Goal: Task Accomplishment & Management: Manage account settings

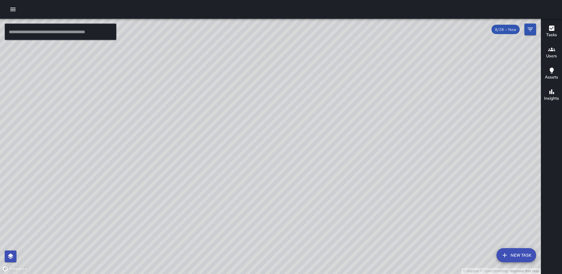
click at [556, 27] on div "Tasks" at bounding box center [551, 32] width 11 height 14
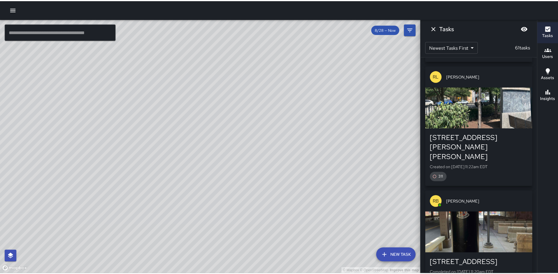
scroll to position [1077, 0]
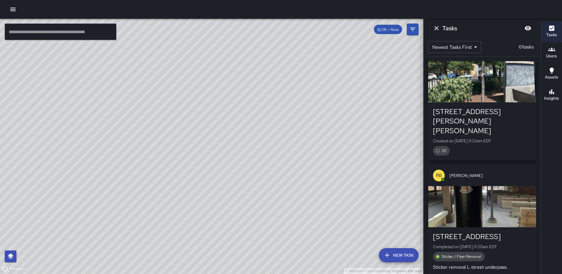
click at [11, 7] on icon "button" at bounding box center [12, 9] width 7 height 7
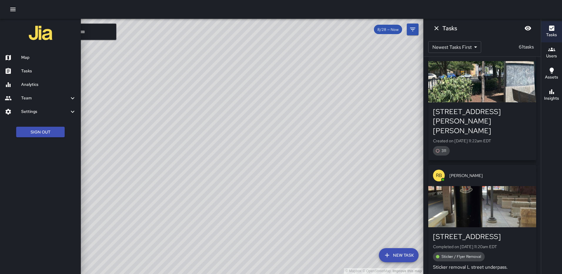
click at [31, 71] on h6 "Tasks" at bounding box center [48, 71] width 55 height 6
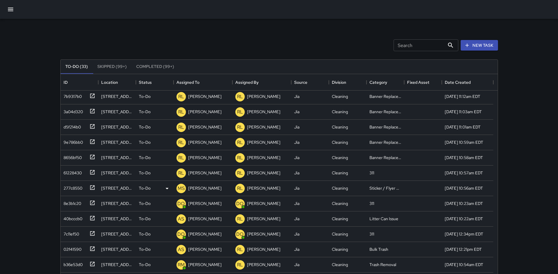
scroll to position [88, 0]
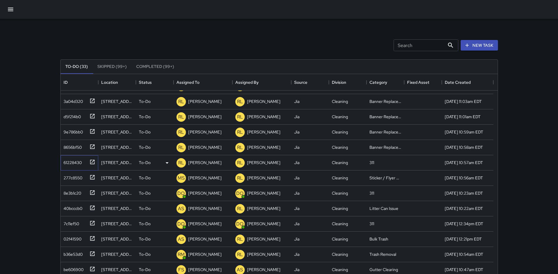
click at [93, 159] on icon at bounding box center [92, 162] width 6 height 6
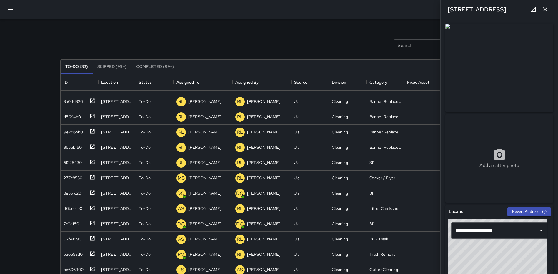
drag, startPoint x: 506, startPoint y: 256, endPoint x: 516, endPoint y: 260, distance: 10.6
click at [516, 260] on div "© Mapbox © OpenStreetMap Improve this map" at bounding box center [496, 255] width 99 height 73
drag, startPoint x: 513, startPoint y: 259, endPoint x: 516, endPoint y: 261, distance: 3.6
click at [516, 261] on div "© Mapbox © OpenStreetMap Improve this map" at bounding box center [496, 255] width 99 height 73
drag, startPoint x: 506, startPoint y: 261, endPoint x: 503, endPoint y: 267, distance: 7.0
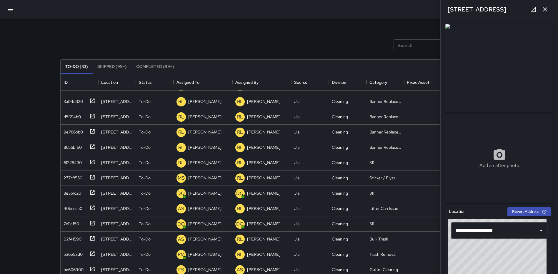
click at [503, 267] on div "© Mapbox © OpenStreetMap Improve this map" at bounding box center [496, 255] width 99 height 73
type input "**********"
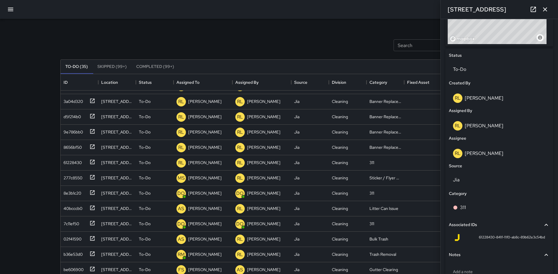
scroll to position [279, 0]
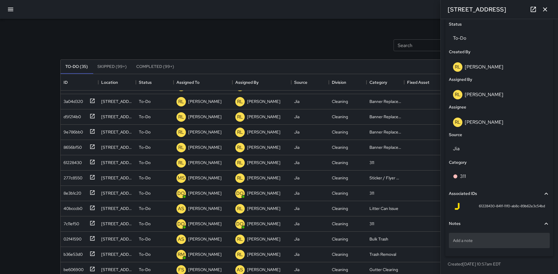
click at [486, 238] on p "Add a note" at bounding box center [499, 240] width 93 height 6
click at [453, 238] on textarea "**********" at bounding box center [497, 240] width 88 height 6
type textarea "**********"
click at [545, 7] on icon "button" at bounding box center [544, 9] width 7 height 7
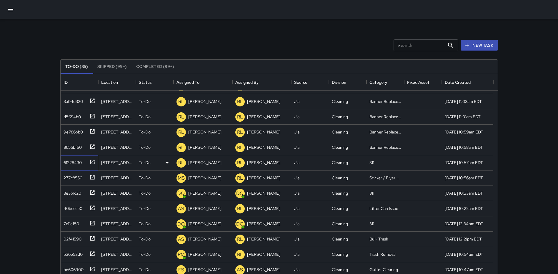
click at [92, 160] on icon at bounding box center [92, 162] width 6 height 6
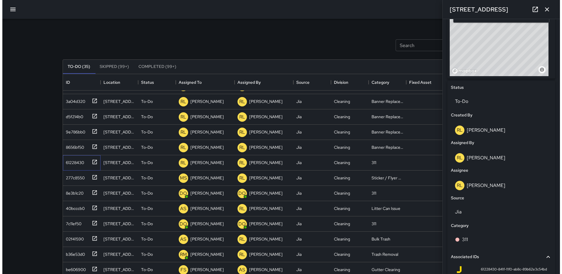
scroll to position [217, 0]
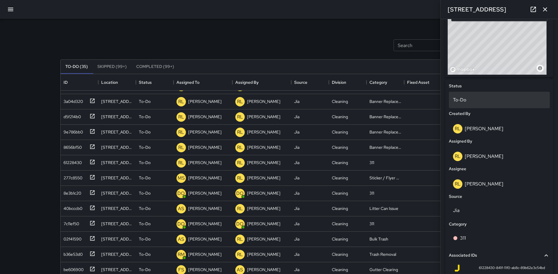
click at [470, 96] on p "To-Do" at bounding box center [499, 99] width 93 height 7
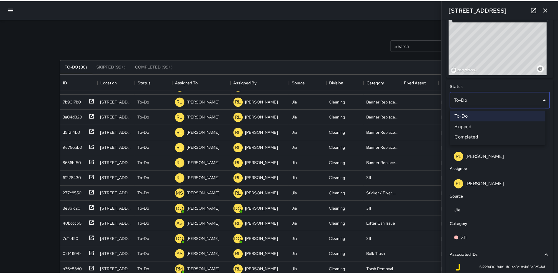
scroll to position [134, 0]
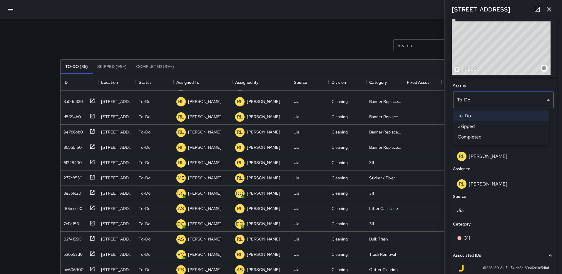
click at [484, 134] on li "Completed" at bounding box center [501, 137] width 96 height 11
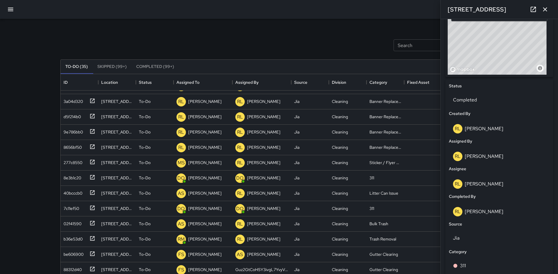
click at [546, 8] on icon "button" at bounding box center [545, 9] width 4 height 4
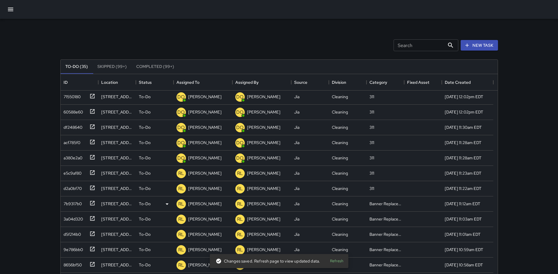
scroll to position [0, 0]
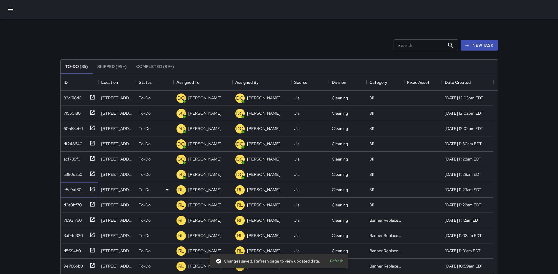
click at [91, 187] on icon at bounding box center [92, 189] width 4 height 4
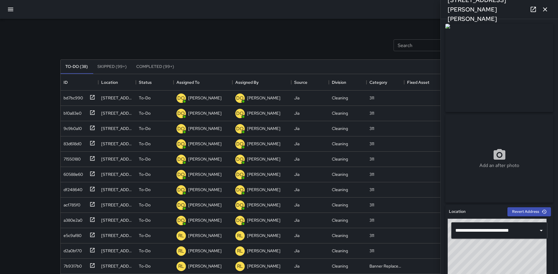
click at [487, 152] on div "Add an after photo" at bounding box center [499, 158] width 108 height 21
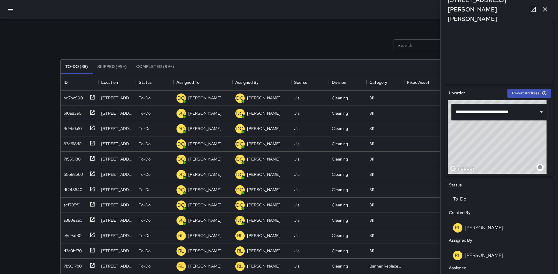
scroll to position [279, 0]
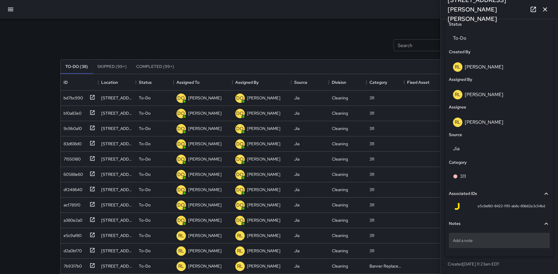
click at [469, 238] on p "Add a note" at bounding box center [499, 240] width 93 height 6
type textarea "**********"
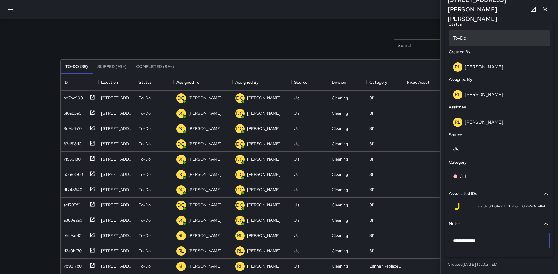
click at [492, 41] on p "To-Do" at bounding box center [499, 38] width 93 height 7
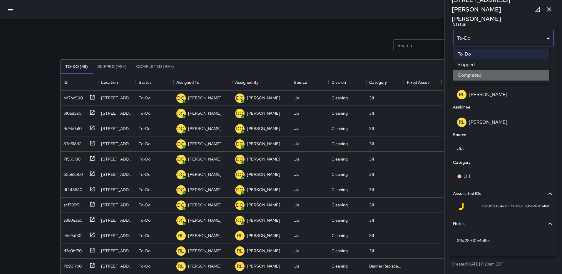
click at [486, 72] on li "Completed" at bounding box center [501, 75] width 96 height 11
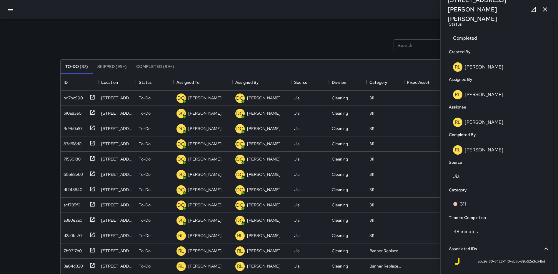
click at [545, 9] on icon "button" at bounding box center [545, 9] width 4 height 4
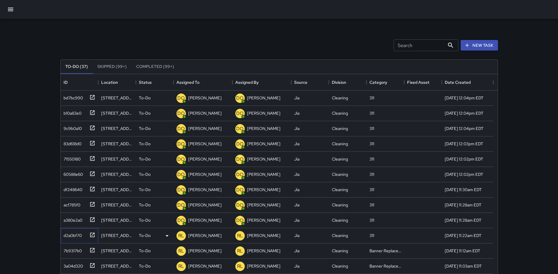
click at [91, 233] on icon at bounding box center [92, 234] width 4 height 4
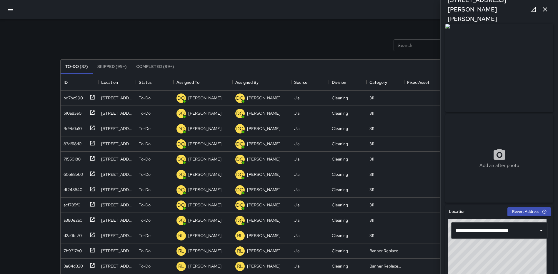
click at [546, 9] on icon "button" at bounding box center [544, 9] width 7 height 7
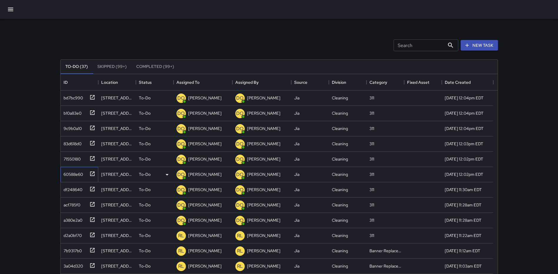
click at [96, 173] on div "60588e60" at bounding box center [80, 174] width 38 height 15
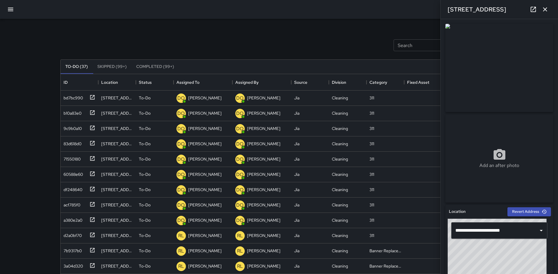
click at [547, 7] on icon "button" at bounding box center [544, 9] width 7 height 7
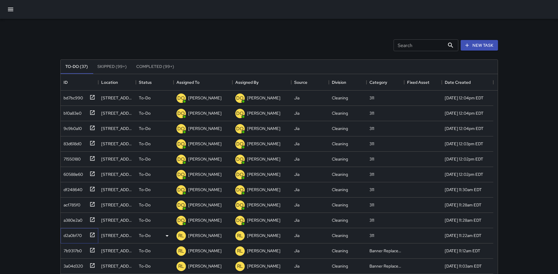
click at [90, 233] on icon at bounding box center [92, 234] width 4 height 4
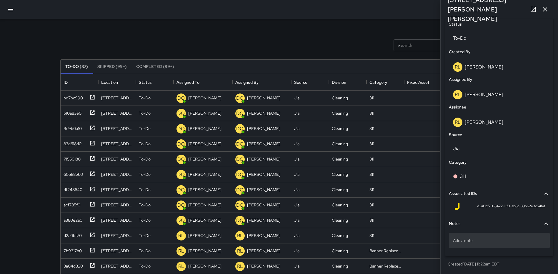
click at [475, 237] on p "Add a note" at bounding box center [499, 240] width 93 height 6
type textarea "**********"
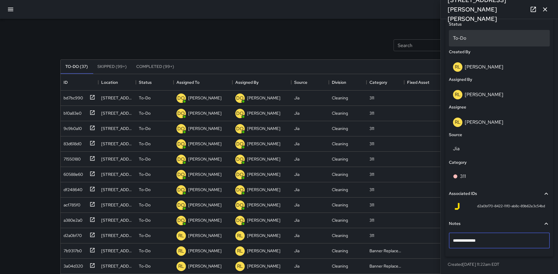
click at [496, 36] on p "To-Do" at bounding box center [499, 38] width 93 height 7
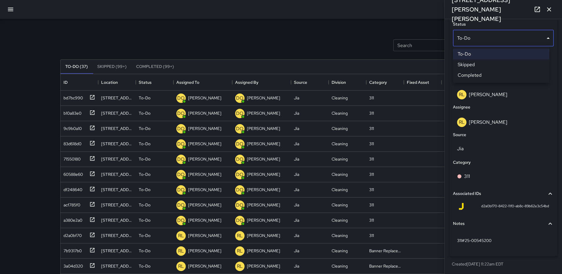
click at [486, 72] on li "Completed" at bounding box center [501, 75] width 96 height 11
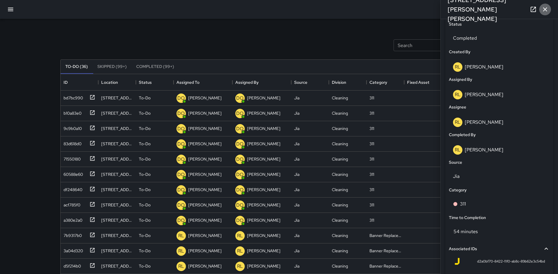
click at [543, 7] on icon "button" at bounding box center [544, 9] width 7 height 7
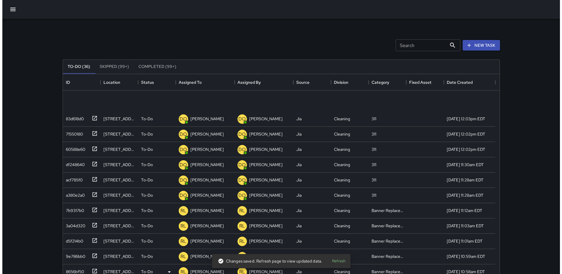
scroll to position [88, 0]
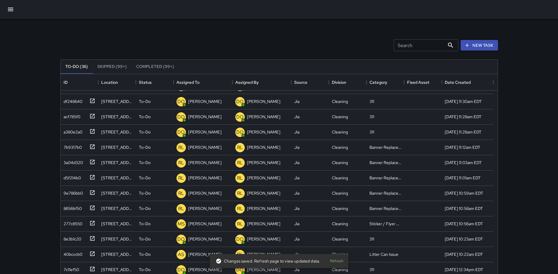
click at [12, 8] on icon "button" at bounding box center [10, 9] width 7 height 7
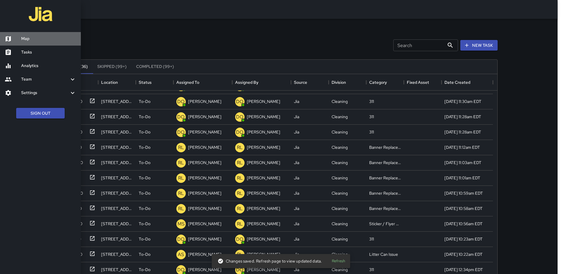
click at [26, 39] on h6 "Map" at bounding box center [48, 39] width 55 height 6
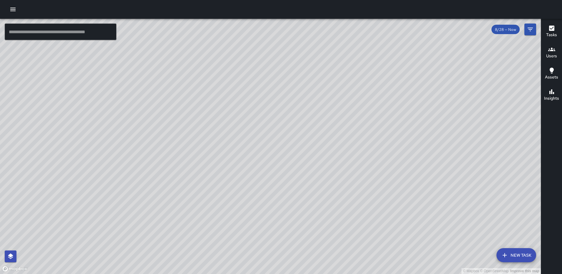
drag, startPoint x: 355, startPoint y: 70, endPoint x: 326, endPoint y: 141, distance: 77.2
click at [327, 142] on div "© Mapbox © OpenStreetMap Improve this map" at bounding box center [270, 146] width 541 height 255
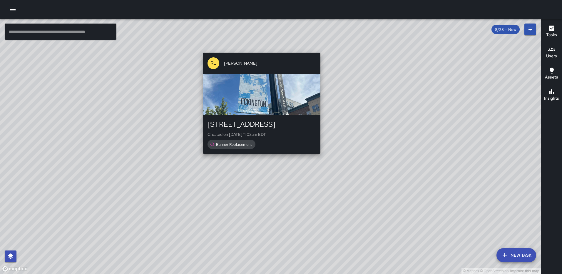
click at [258, 49] on div "© Mapbox © OpenStreetMap Improve this map [PERSON_NAME] [STREET_ADDRESS] Create…" at bounding box center [270, 146] width 541 height 255
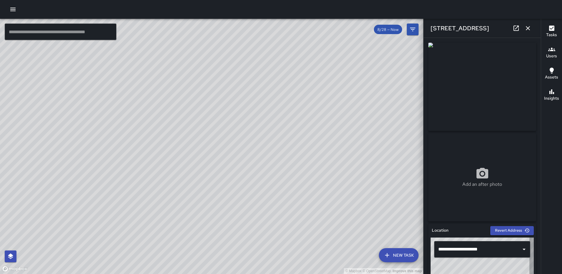
type input "**********"
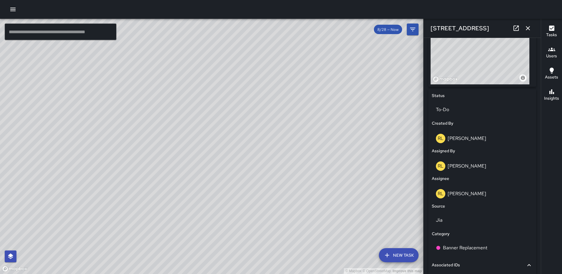
scroll to position [227, 0]
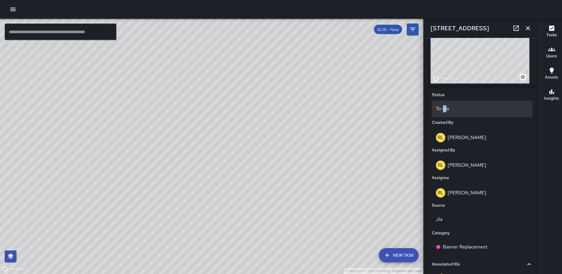
click at [445, 108] on p "To-Do" at bounding box center [482, 108] width 93 height 7
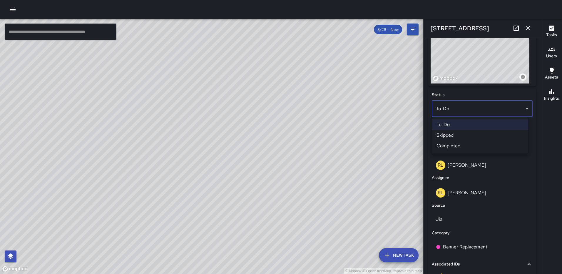
click at [448, 135] on li "Skipped" at bounding box center [480, 135] width 96 height 11
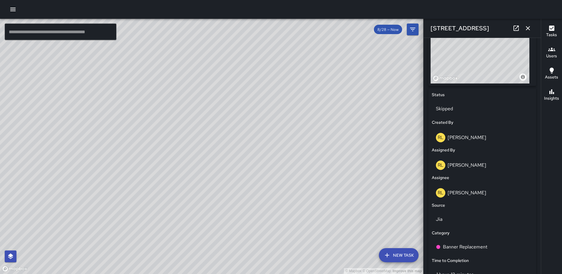
drag, startPoint x: 525, startPoint y: 27, endPoint x: 452, endPoint y: 84, distance: 93.2
click at [526, 27] on icon "button" at bounding box center [527, 28] width 7 height 7
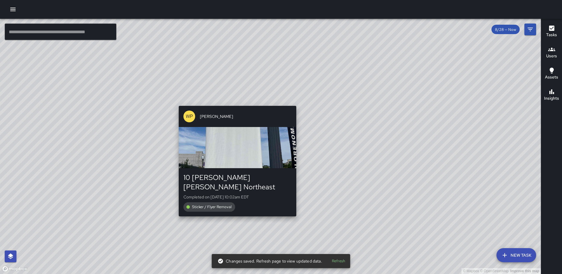
click at [293, 211] on div "© Mapbox © OpenStreetMap Improve this map WP [PERSON_NAME] 10 [PERSON_NAME] [PE…" at bounding box center [270, 146] width 541 height 255
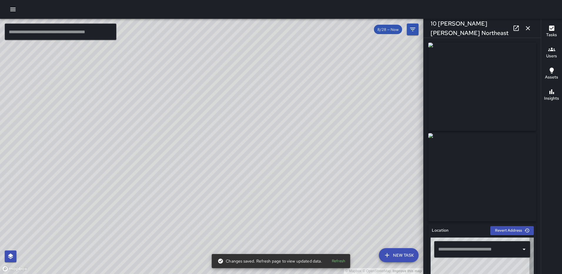
type input "**********"
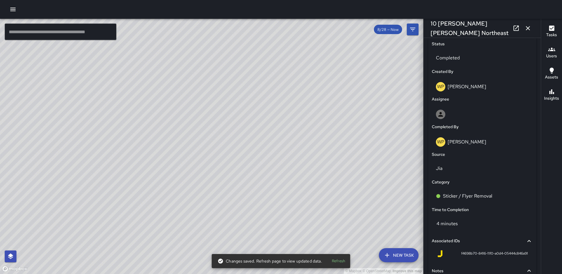
scroll to position [287, 0]
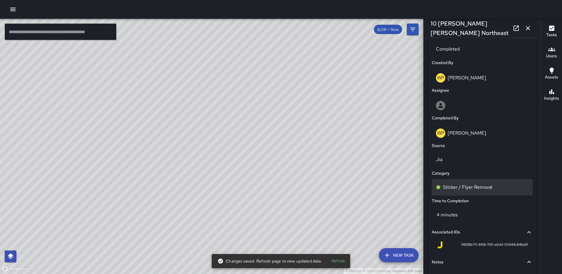
click at [475, 192] on div "Sticker / Flyer Removal" at bounding box center [482, 187] width 101 height 16
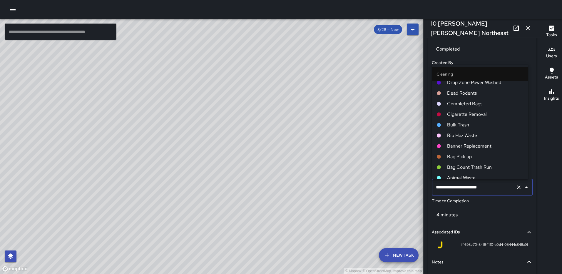
scroll to position [265, 0]
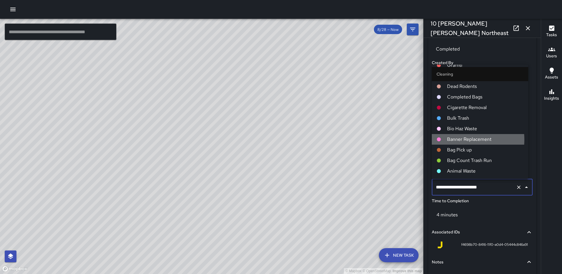
click at [459, 140] on span "Banner Replacement" at bounding box center [485, 139] width 76 height 7
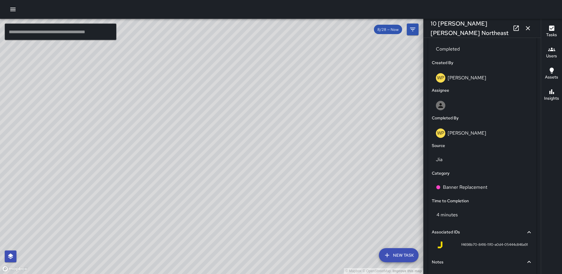
drag, startPoint x: 528, startPoint y: 25, endPoint x: 505, endPoint y: 42, distance: 28.3
click at [528, 25] on icon "button" at bounding box center [527, 28] width 7 height 7
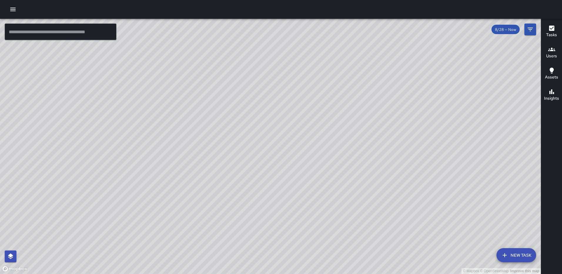
click at [262, 128] on div "© Mapbox © OpenStreetMap Improve this map WP [PERSON_NAME] 10 [PERSON_NAME] [PE…" at bounding box center [270, 146] width 541 height 255
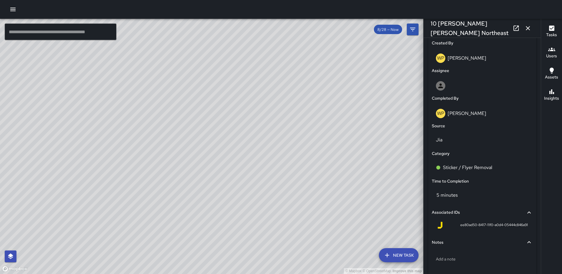
scroll to position [307, 0]
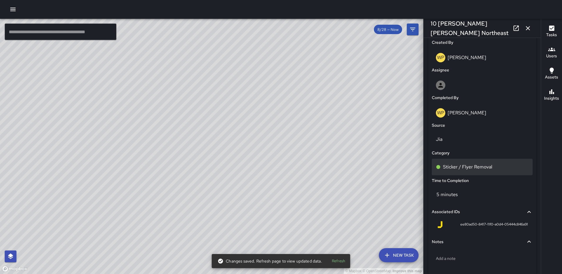
click at [480, 169] on p "Sticker / Flyer Removal" at bounding box center [467, 166] width 49 height 7
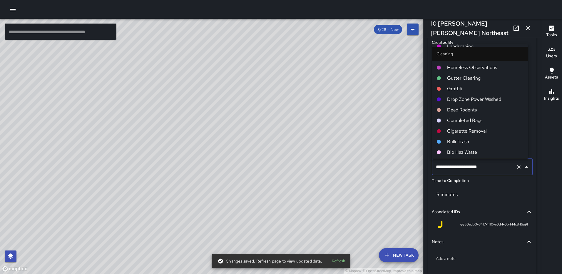
scroll to position [235, 0]
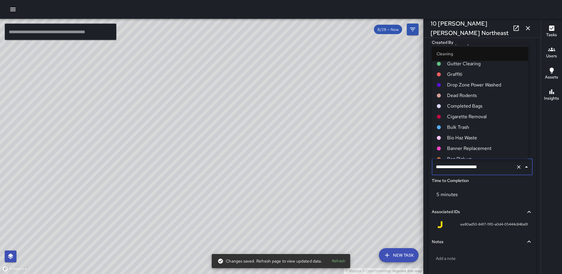
click at [457, 148] on span "Banner Replacement" at bounding box center [485, 148] width 76 height 7
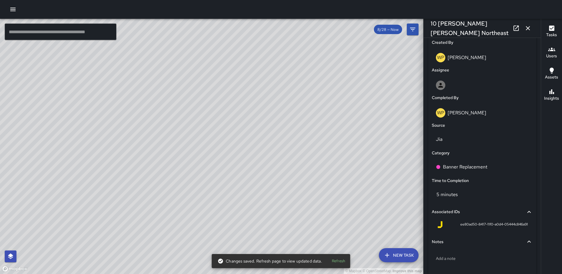
click at [527, 27] on icon "button" at bounding box center [528, 28] width 4 height 4
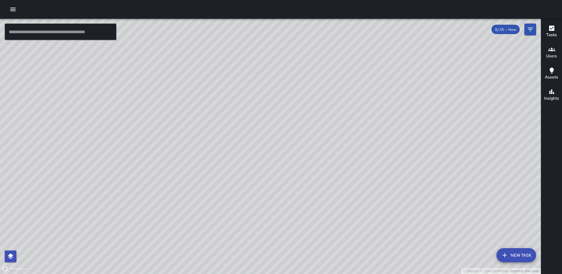
click at [270, 112] on div "© Mapbox © OpenStreetMap Improve this map DO [PERSON_NAME] 10 [PERSON_NAME] [PE…" at bounding box center [270, 146] width 541 height 255
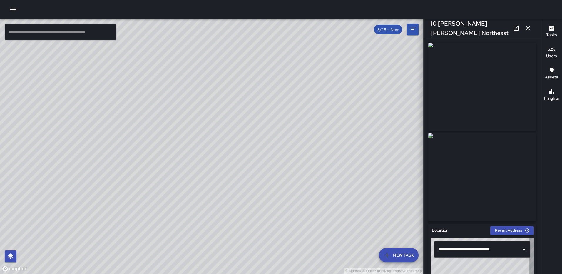
type input "**********"
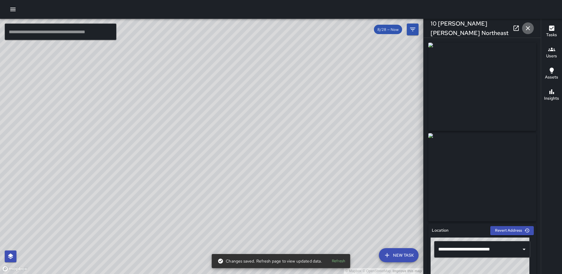
click at [527, 30] on icon "button" at bounding box center [527, 28] width 7 height 7
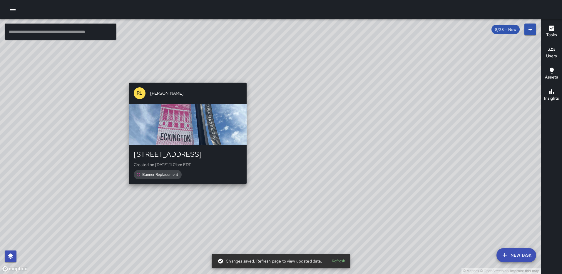
click at [244, 188] on div "© Mapbox © OpenStreetMap Improve this map [PERSON_NAME] [STREET_ADDRESS] Northe…" at bounding box center [270, 146] width 541 height 255
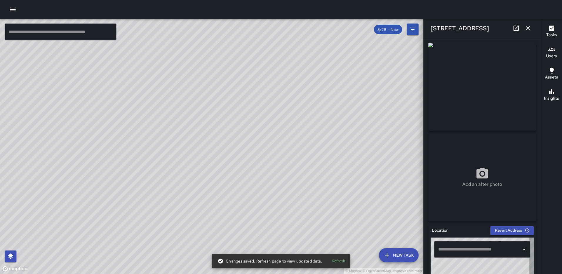
type input "**********"
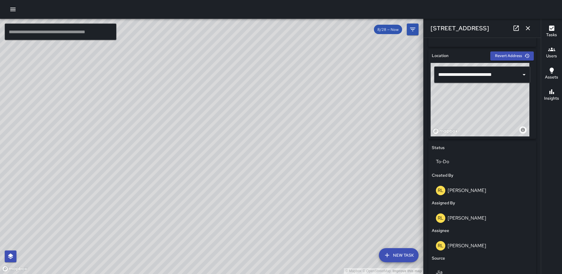
scroll to position [298, 0]
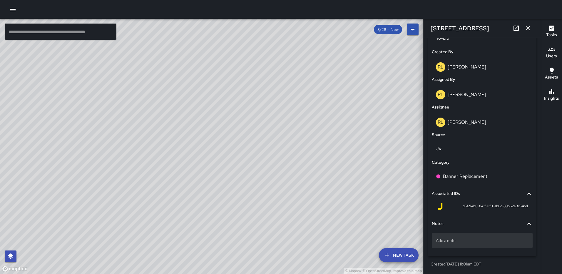
click at [444, 237] on div "Add a note" at bounding box center [482, 240] width 101 height 15
type textarea "**********"
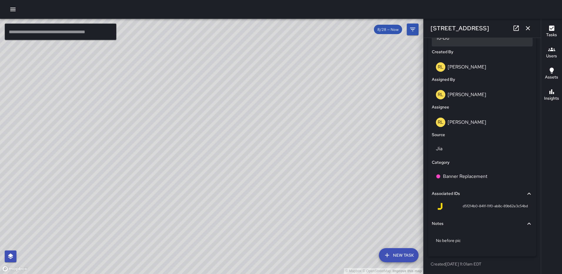
click at [480, 43] on div "To-Do" at bounding box center [482, 38] width 101 height 16
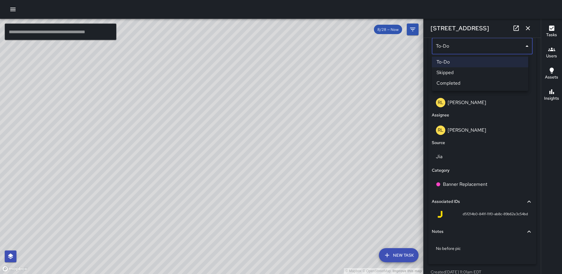
click at [471, 80] on li "Completed" at bounding box center [480, 83] width 96 height 11
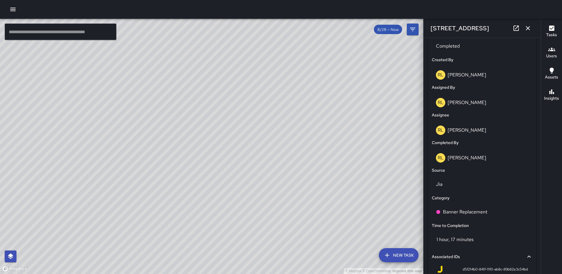
click at [524, 27] on button "button" at bounding box center [528, 28] width 12 height 12
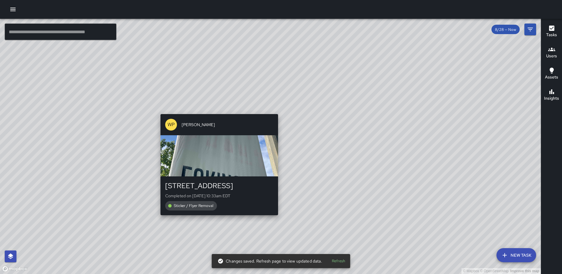
click at [277, 218] on div "© Mapbox © OpenStreetMap Improve this map WP [PERSON_NAME] [STREET_ADDRESS] Com…" at bounding box center [270, 146] width 541 height 255
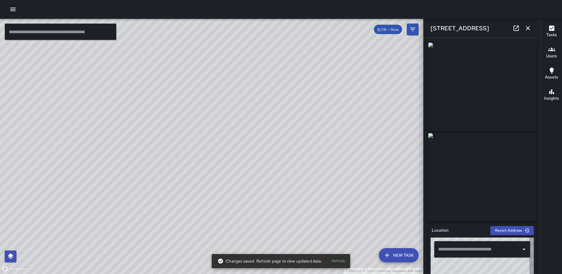
type input "**********"
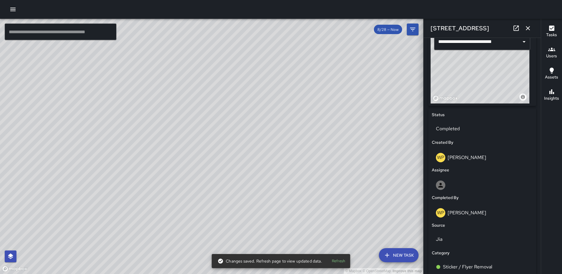
scroll to position [334, 0]
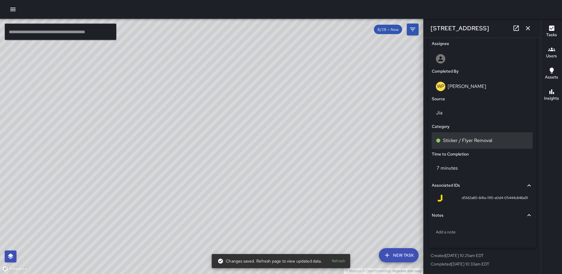
click at [479, 139] on p "Sticker / Flyer Removal" at bounding box center [467, 140] width 49 height 7
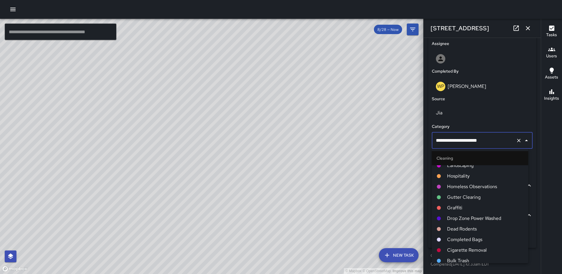
scroll to position [235, 0]
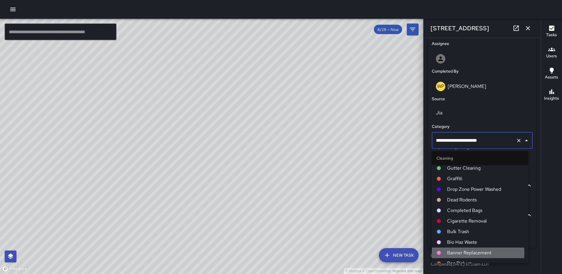
click at [458, 253] on span "Banner Replacement" at bounding box center [485, 252] width 76 height 7
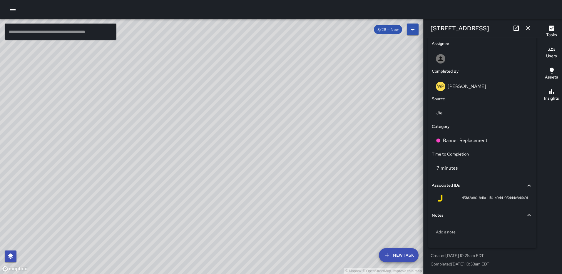
click at [206, 145] on div "© Mapbox © OpenStreetMap Improve this map [PERSON_NAME] [STREET_ADDRESS] Create…" at bounding box center [211, 146] width 423 height 255
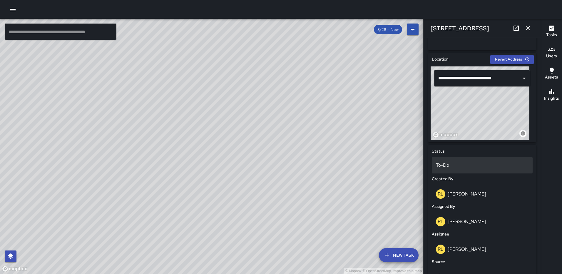
scroll to position [176, 0]
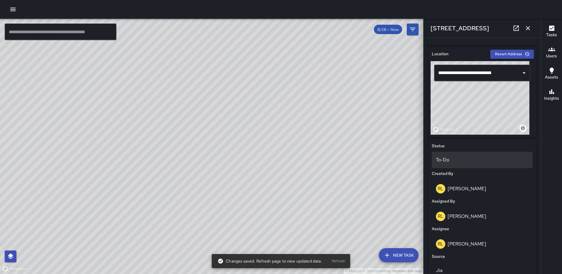
click at [500, 161] on p "To-Do" at bounding box center [482, 159] width 93 height 7
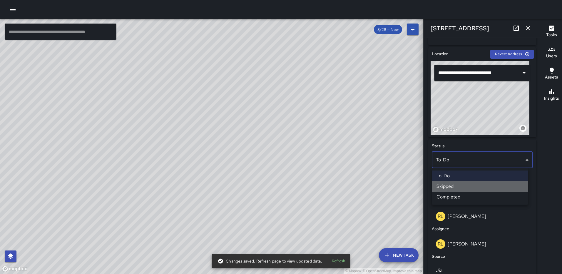
click at [468, 182] on li "Skipped" at bounding box center [480, 186] width 96 height 11
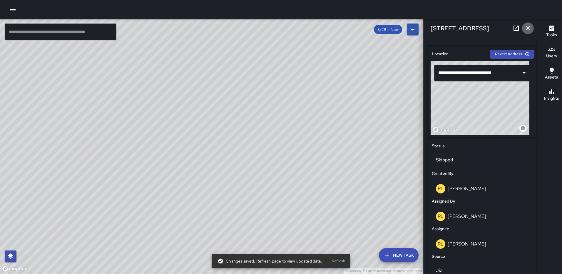
click at [526, 26] on icon "button" at bounding box center [527, 28] width 7 height 7
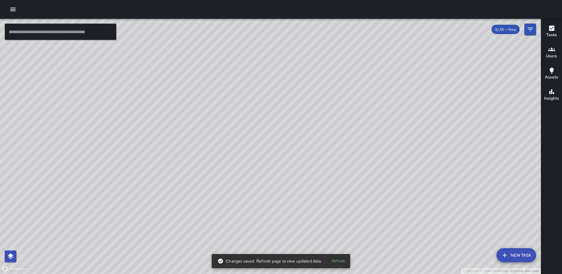
click at [261, 187] on div "© Mapbox © OpenStreetMap Improve this map WP [PERSON_NAME] [STREET_ADDRESS] Com…" at bounding box center [270, 146] width 541 height 255
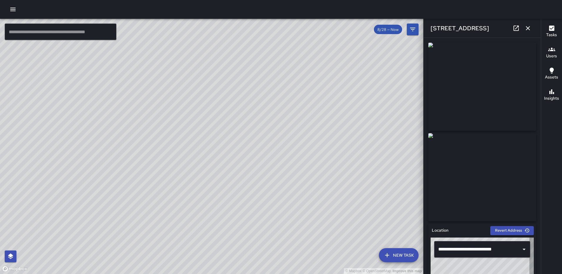
type input "**********"
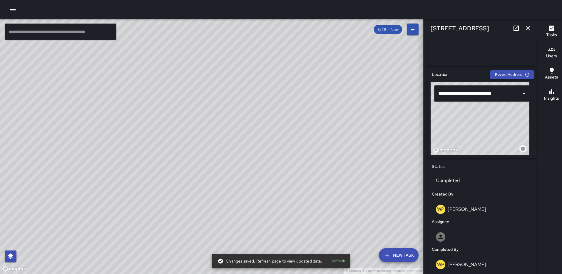
scroll to position [150, 0]
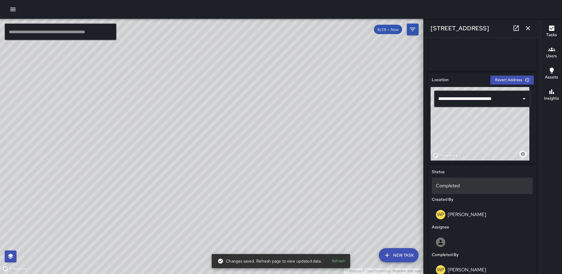
click at [450, 190] on div "Completed" at bounding box center [482, 186] width 101 height 16
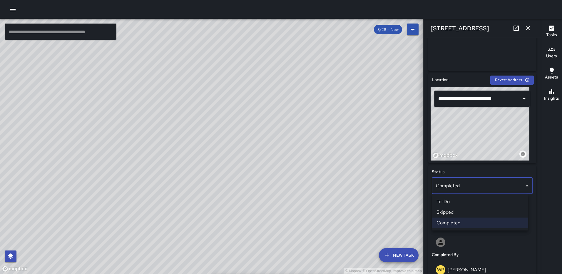
drag, startPoint x: 539, startPoint y: 145, endPoint x: 543, endPoint y: 227, distance: 81.5
click at [543, 227] on div at bounding box center [281, 137] width 562 height 274
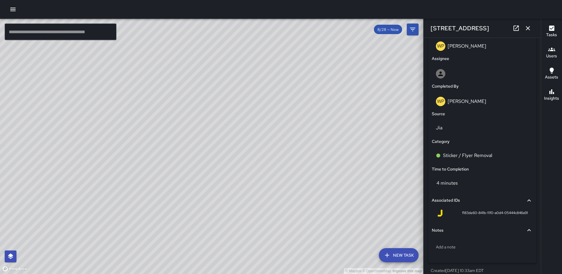
scroll to position [319, 0]
click at [484, 156] on p "Sticker / Flyer Removal" at bounding box center [467, 154] width 49 height 7
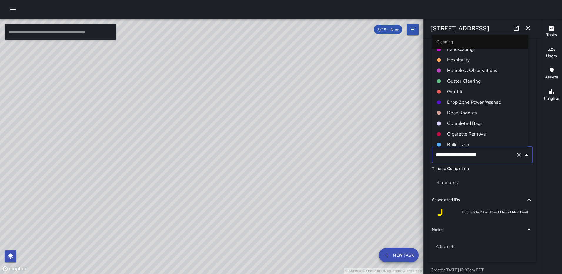
scroll to position [235, 0]
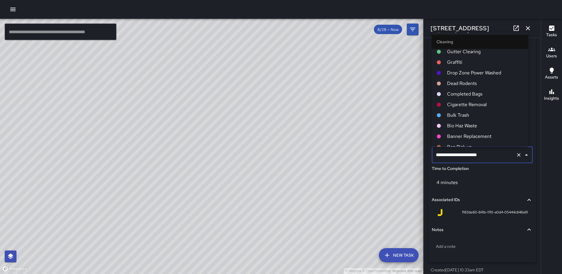
click at [462, 135] on span "Banner Replacement" at bounding box center [485, 136] width 76 height 7
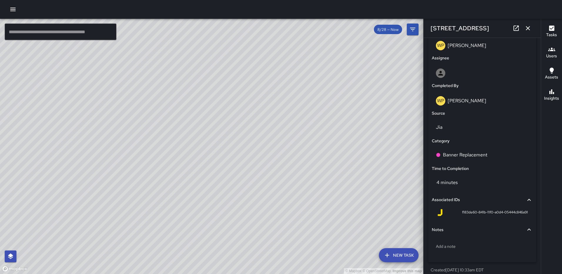
click at [525, 26] on icon "button" at bounding box center [527, 28] width 7 height 7
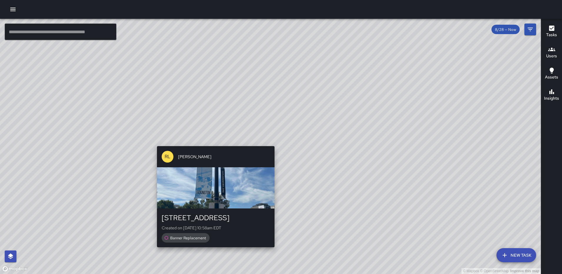
click at [274, 141] on div "© Mapbox © OpenStreetMap Improve this map [PERSON_NAME] [STREET_ADDRESS] Create…" at bounding box center [270, 146] width 541 height 255
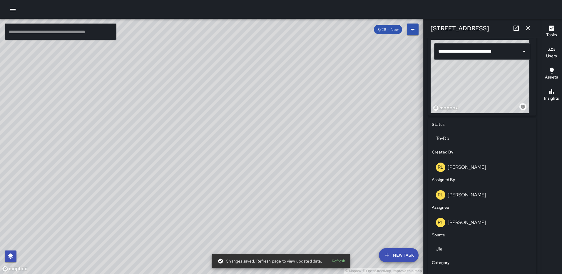
scroll to position [204, 0]
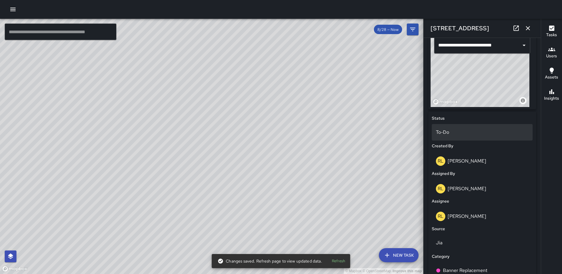
click at [459, 134] on p "To-Do" at bounding box center [482, 132] width 93 height 7
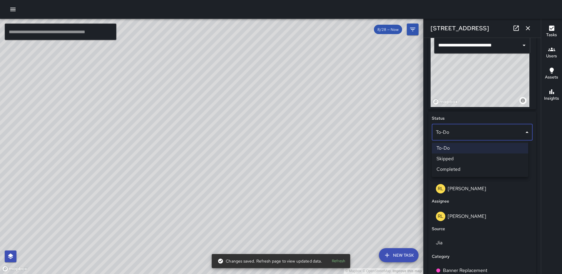
click at [455, 159] on li "Skipped" at bounding box center [480, 158] width 96 height 11
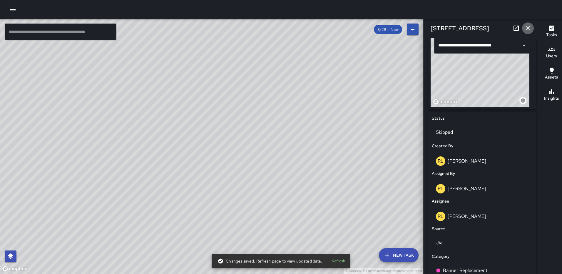
click at [531, 28] on icon "button" at bounding box center [527, 28] width 7 height 7
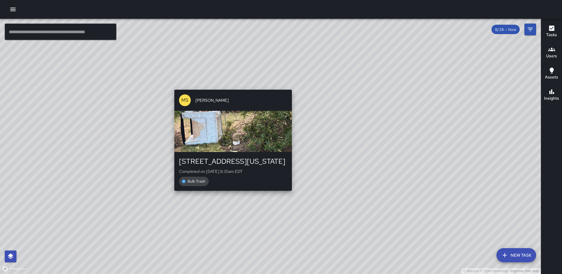
click at [290, 194] on div "© Mapbox © OpenStreetMap Improve this map [PERSON_NAME] [STREET_ADDRESS][US_STA…" at bounding box center [270, 146] width 541 height 255
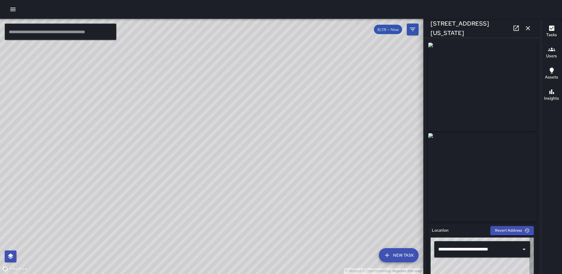
type input "**********"
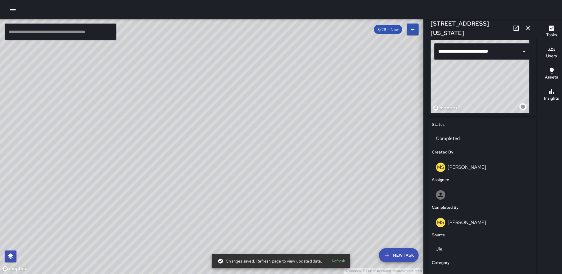
scroll to position [222, 0]
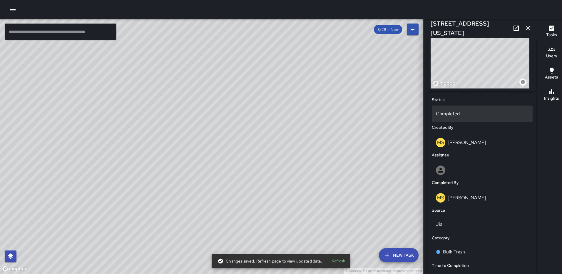
click at [470, 113] on p "Completed" at bounding box center [482, 113] width 93 height 7
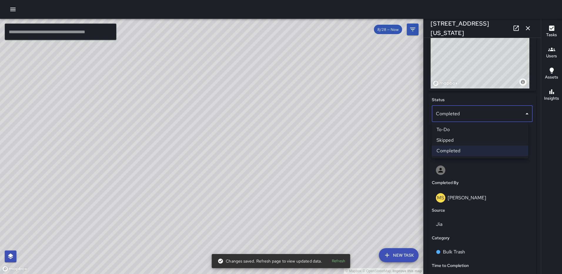
click at [470, 113] on div at bounding box center [281, 137] width 562 height 274
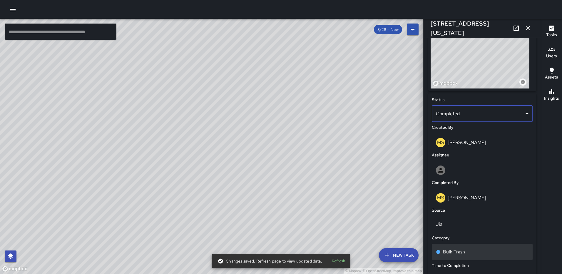
click at [460, 251] on p "Bulk Trash" at bounding box center [454, 251] width 22 height 7
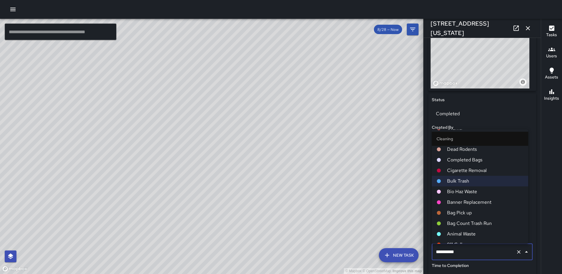
scroll to position [323, 0]
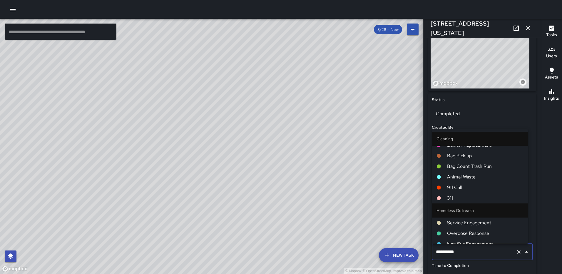
click at [452, 198] on span "311" at bounding box center [485, 198] width 76 height 7
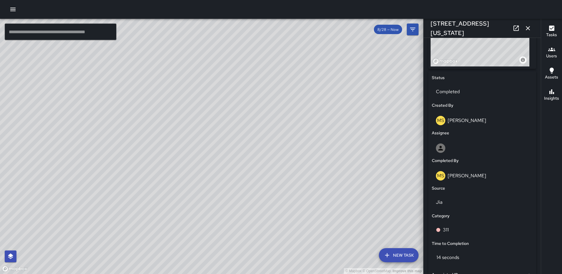
scroll to position [334, 0]
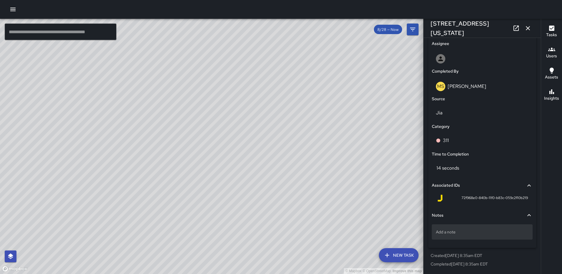
click at [459, 231] on p "Add a note" at bounding box center [482, 232] width 93 height 6
type textarea "**********"
click at [493, 234] on p "Reported to 311 by RL 25-005" at bounding box center [482, 232] width 93 height 6
type textarea "**********"
click at [527, 28] on icon "button" at bounding box center [527, 28] width 7 height 7
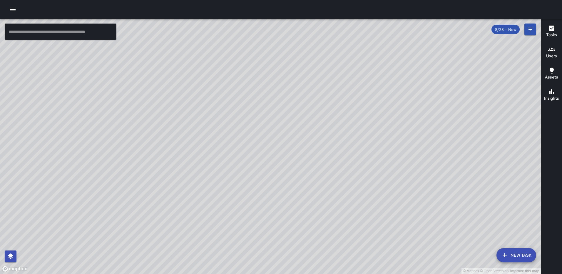
drag, startPoint x: 394, startPoint y: 189, endPoint x: 399, endPoint y: 117, distance: 72.7
click at [399, 117] on div "© Mapbox © OpenStreetMap Improve this map" at bounding box center [270, 146] width 541 height 255
click at [529, 29] on icon "Filters" at bounding box center [530, 30] width 5 height 4
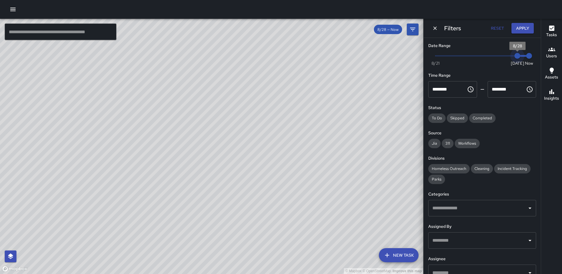
type input "*"
drag, startPoint x: 509, startPoint y: 54, endPoint x: 501, endPoint y: 55, distance: 7.7
click at [503, 55] on span "8/27" at bounding box center [506, 56] width 6 height 6
click at [456, 207] on input "text" at bounding box center [478, 207] width 94 height 11
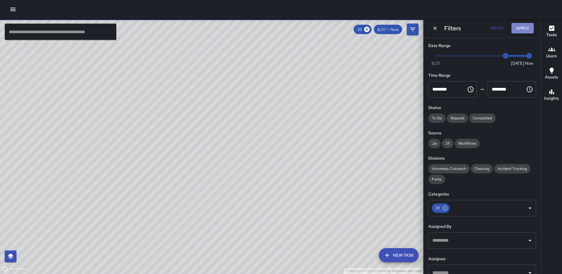
click at [526, 27] on button "Apply" at bounding box center [522, 28] width 22 height 11
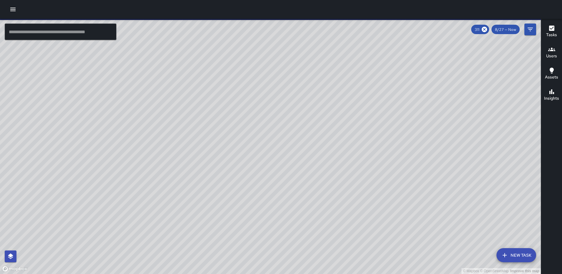
click at [244, 112] on div "© Mapbox © OpenStreetMap Improve this map [PERSON_NAME] [STREET_ADDRESS] Comple…" at bounding box center [270, 146] width 541 height 255
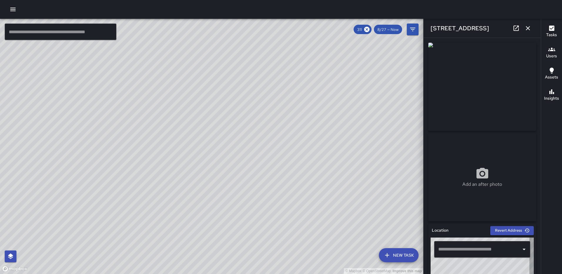
type input "**********"
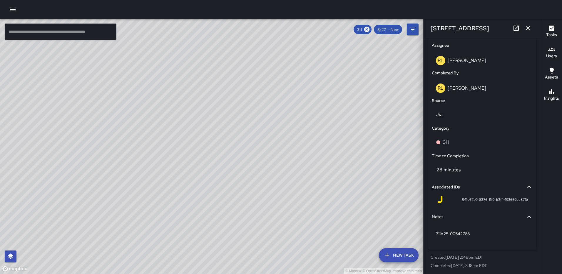
scroll to position [361, 0]
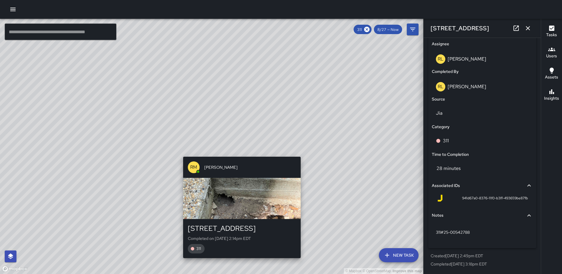
click at [239, 261] on div "© Mapbox © OpenStreetMap Improve this map [PERSON_NAME] [PERSON_NAME] [STREET_A…" at bounding box center [211, 146] width 423 height 255
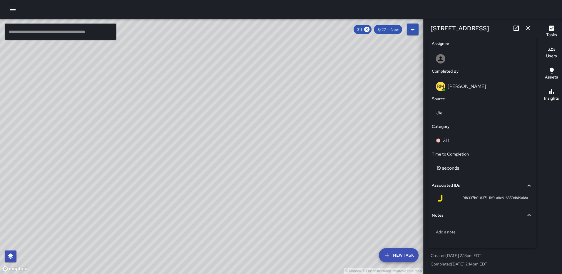
scroll to position [334, 0]
click at [528, 28] on icon "button" at bounding box center [528, 28] width 4 height 4
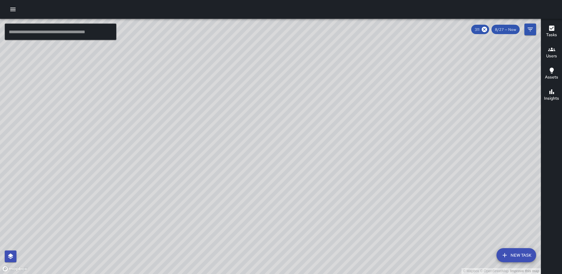
drag, startPoint x: 484, startPoint y: 28, endPoint x: 165, endPoint y: 156, distance: 343.7
click at [484, 28] on icon at bounding box center [484, 29] width 5 height 5
click at [548, 30] on icon "button" at bounding box center [551, 28] width 7 height 7
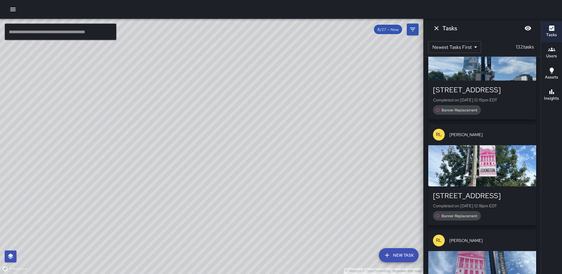
scroll to position [0, 0]
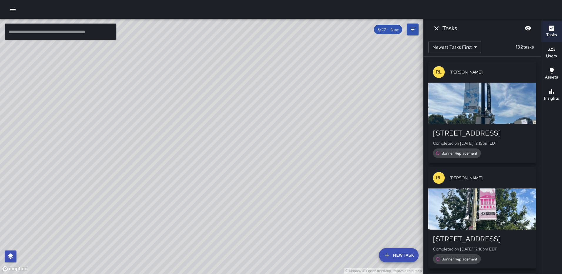
click at [490, 114] on div "button" at bounding box center [482, 103] width 108 height 41
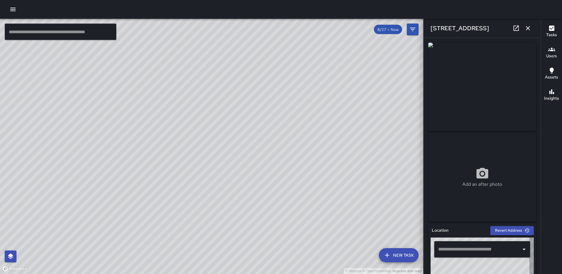
type input "**********"
click at [525, 27] on icon "button" at bounding box center [527, 28] width 7 height 7
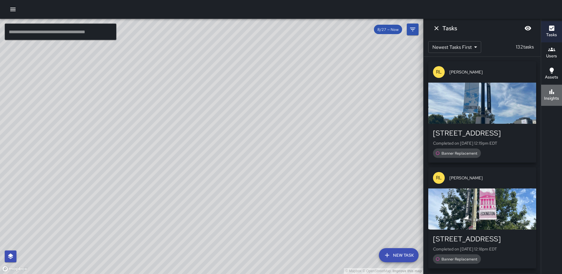
click at [554, 97] on h6 "Insights" at bounding box center [551, 98] width 15 height 6
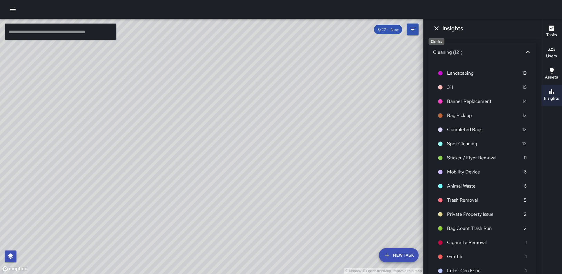
click at [438, 27] on icon "Dismiss" at bounding box center [436, 28] width 4 height 4
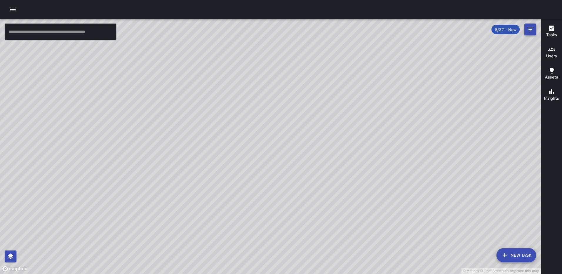
click at [532, 27] on icon "Filters" at bounding box center [530, 29] width 7 height 7
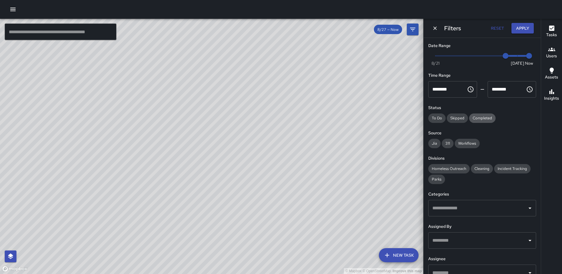
click at [487, 118] on span "Completed" at bounding box center [482, 118] width 26 height 5
click at [526, 26] on button "Apply" at bounding box center [522, 28] width 22 height 11
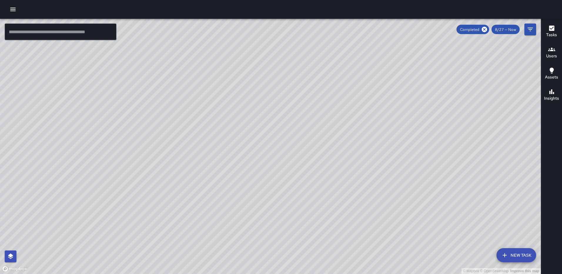
click at [555, 27] on icon "button" at bounding box center [551, 28] width 7 height 7
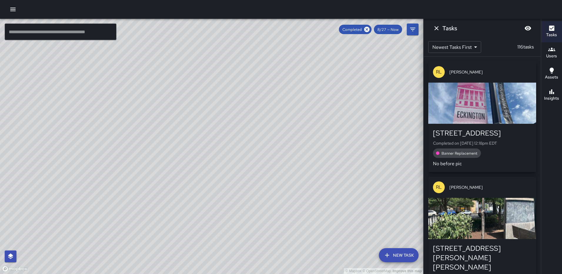
click at [435, 28] on icon "Dismiss" at bounding box center [436, 28] width 7 height 7
